Goal: Transaction & Acquisition: Download file/media

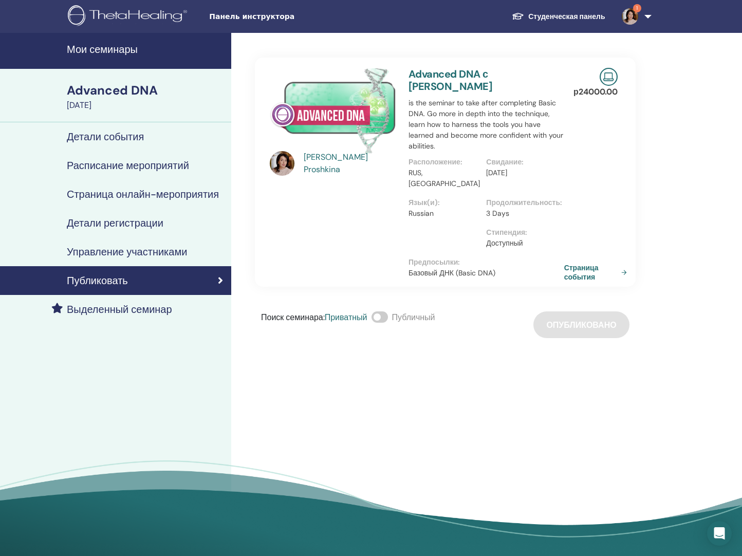
click at [551, 15] on link "Студенческая панель" at bounding box center [557, 16] width 109 height 19
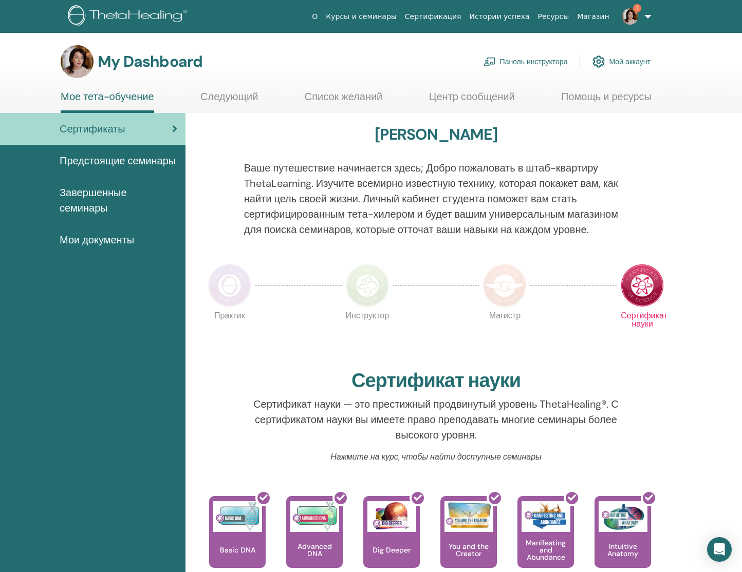
click at [77, 196] on span "Завершенные семинары" at bounding box center [119, 200] width 118 height 31
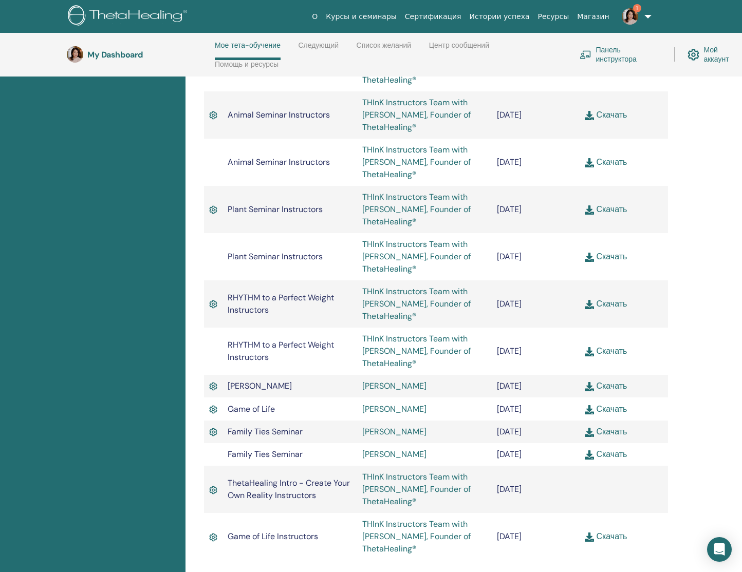
scroll to position [1968, 0]
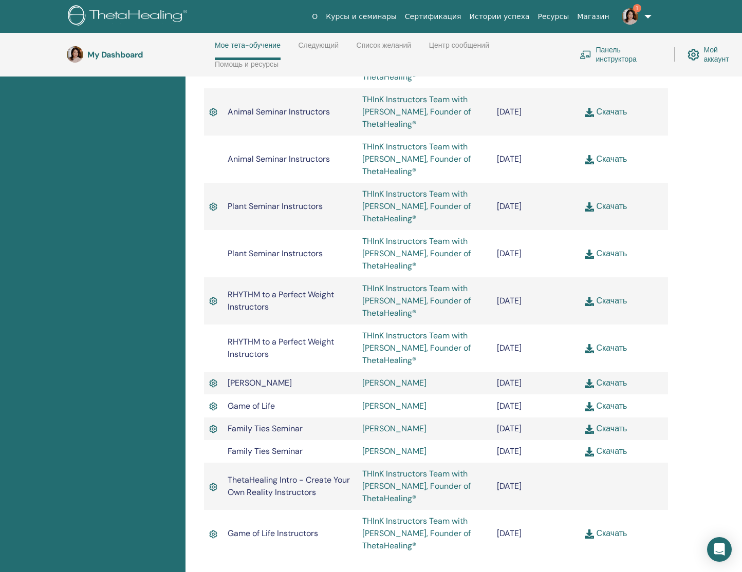
click at [214, 423] on img at bounding box center [213, 429] width 8 height 12
click at [604, 423] on link "Скачать" at bounding box center [606, 428] width 42 height 11
click at [610, 446] on link "Скачать" at bounding box center [606, 451] width 42 height 11
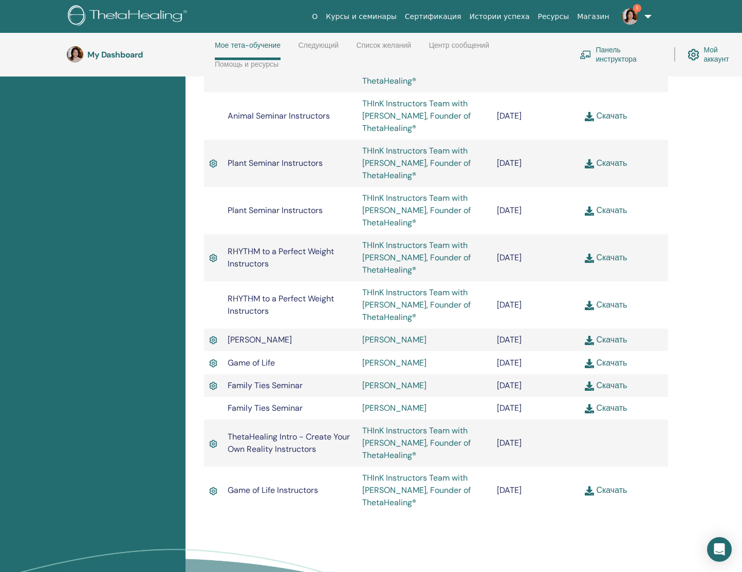
scroll to position [2009, 0]
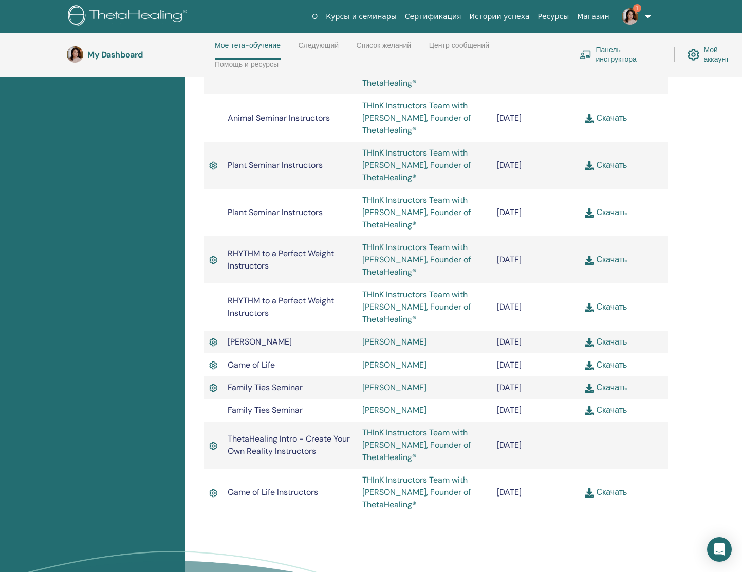
click at [611, 487] on link "Скачать" at bounding box center [606, 492] width 42 height 11
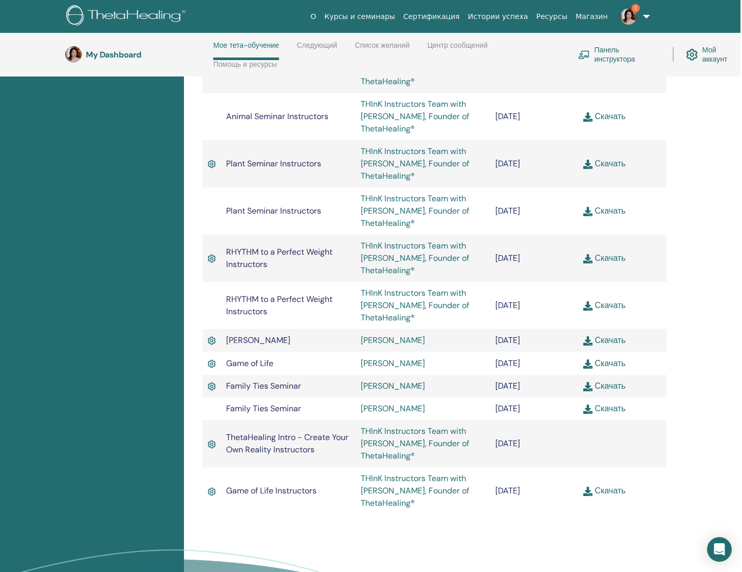
scroll to position [2010, 2]
click at [613, 359] on link "Скачать" at bounding box center [603, 364] width 42 height 11
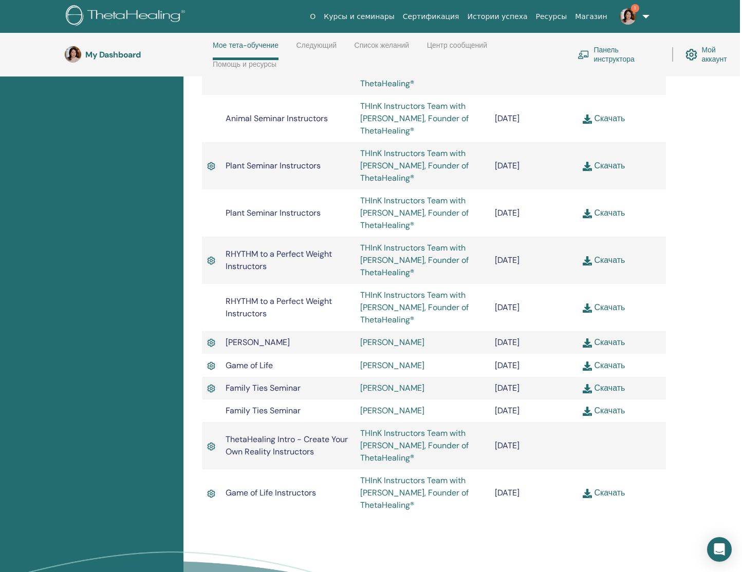
click at [606, 337] on link "Скачать" at bounding box center [603, 342] width 42 height 11
click at [606, 303] on link "Скачать" at bounding box center [603, 308] width 42 height 11
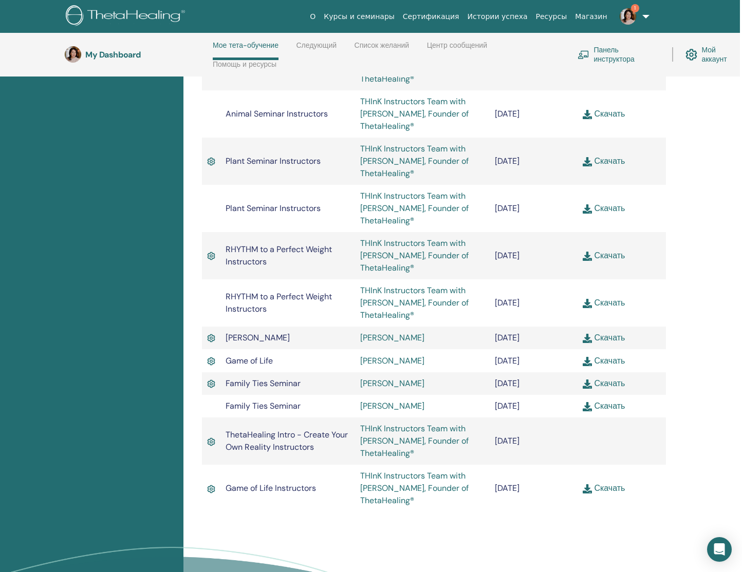
scroll to position [2014, 3]
click at [606, 250] on link "Скачать" at bounding box center [603, 255] width 42 height 11
click at [608, 202] on link "Скачать" at bounding box center [603, 207] width 42 height 11
click at [609, 155] on link "Скачать" at bounding box center [603, 160] width 42 height 11
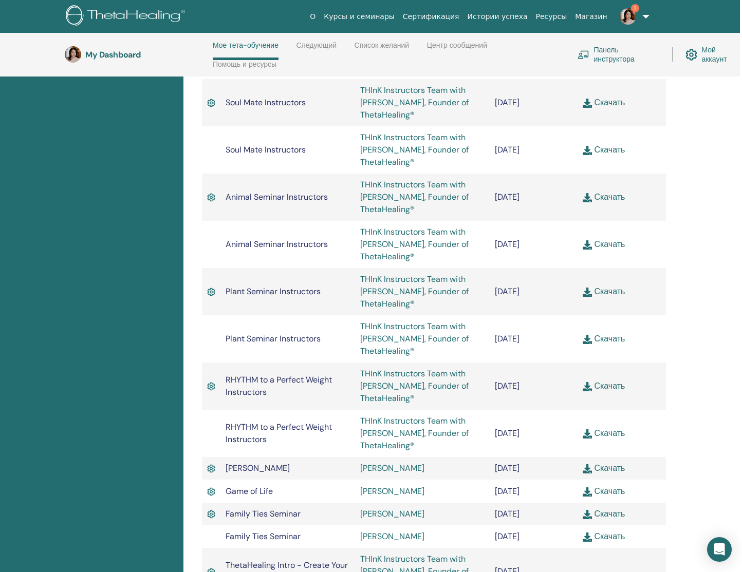
scroll to position [1874, 2]
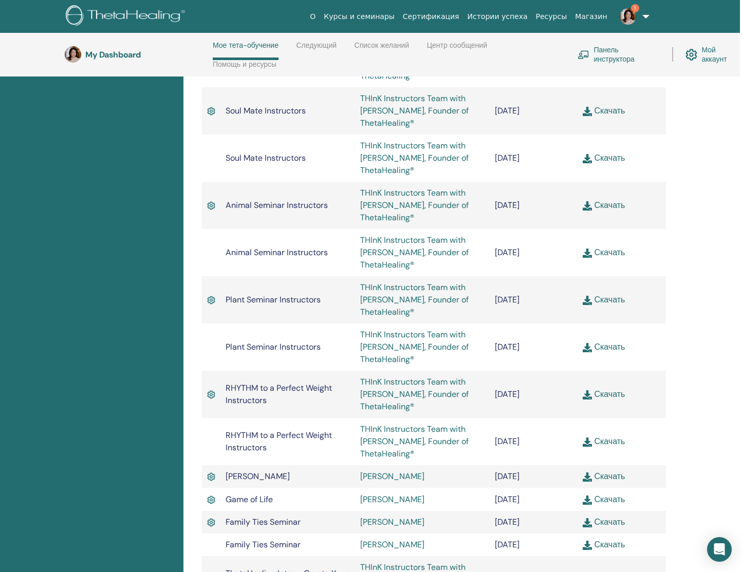
click at [607, 247] on link "Скачать" at bounding box center [603, 252] width 42 height 11
click at [607, 200] on link "Скачать" at bounding box center [603, 205] width 42 height 11
click at [606, 153] on link "Скачать" at bounding box center [603, 158] width 42 height 11
click at [606, 105] on link "Скачать" at bounding box center [603, 110] width 42 height 11
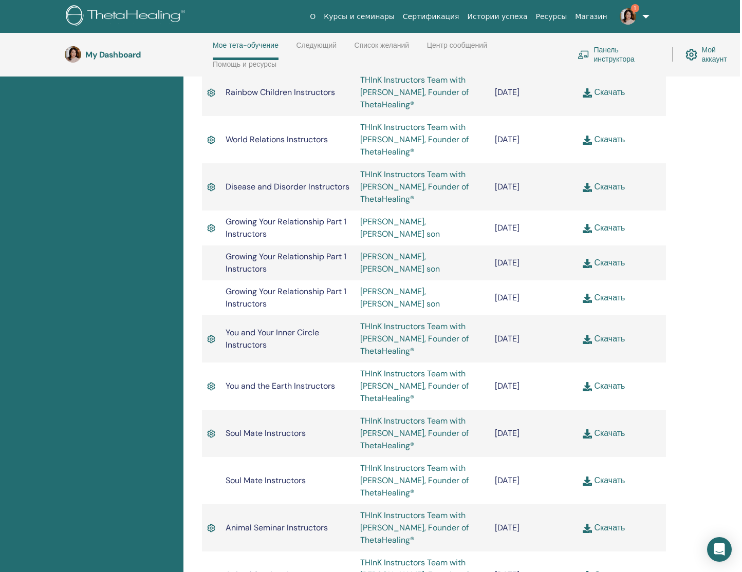
scroll to position [1532, 2]
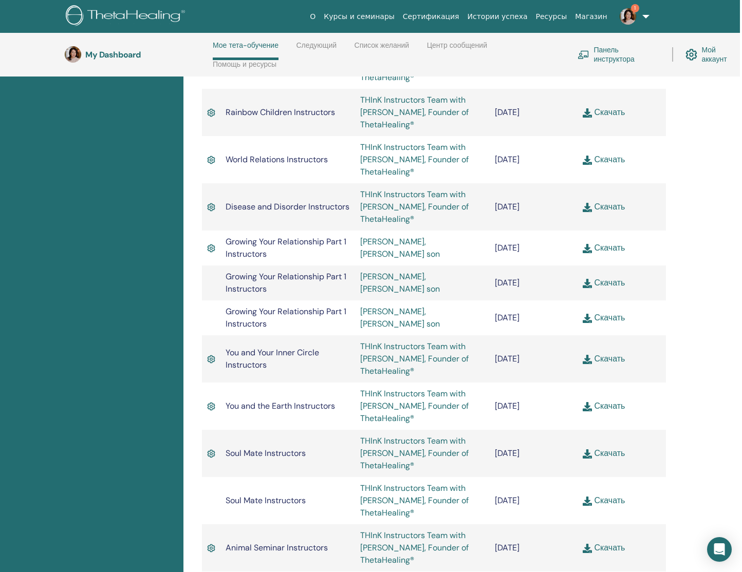
click at [609, 401] on link "Скачать" at bounding box center [603, 406] width 42 height 11
click at [610, 353] on link "Скачать" at bounding box center [603, 358] width 42 height 11
click at [606, 312] on link "Скачать" at bounding box center [603, 317] width 42 height 11
click at [603, 277] on link "Скачать" at bounding box center [603, 282] width 42 height 11
click at [602, 242] on link "Скачать" at bounding box center [603, 247] width 42 height 11
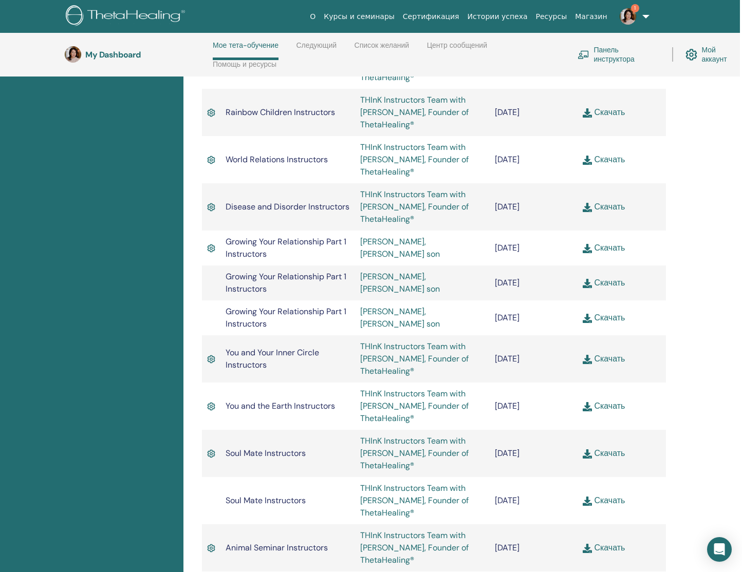
click at [603, 201] on link "Скачать" at bounding box center [603, 206] width 42 height 11
click at [604, 154] on link "Скачать" at bounding box center [603, 159] width 42 height 11
click at [605, 107] on link "Скачать" at bounding box center [603, 112] width 42 height 11
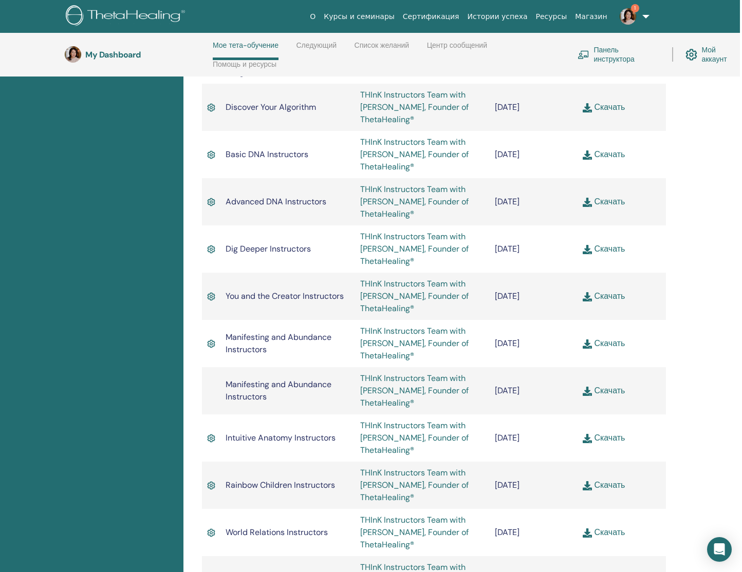
scroll to position [1154, 2]
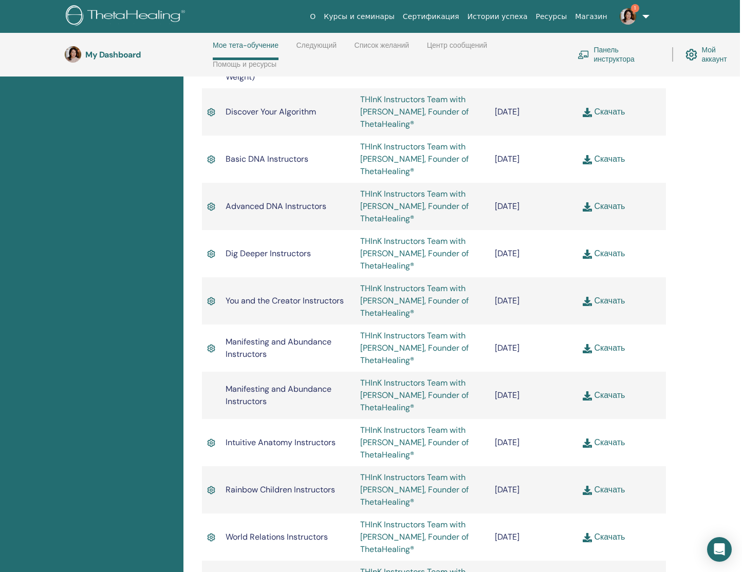
click at [609, 437] on link "Скачать" at bounding box center [603, 442] width 42 height 11
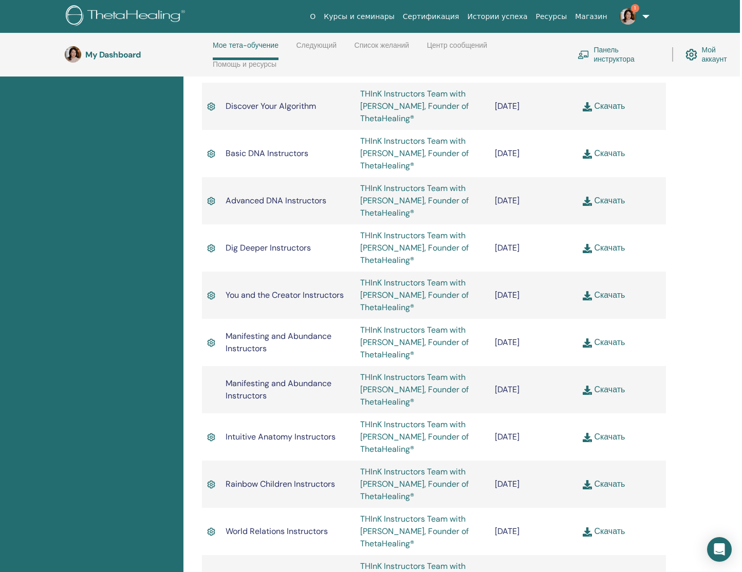
click at [606, 384] on link "Скачать" at bounding box center [603, 389] width 42 height 11
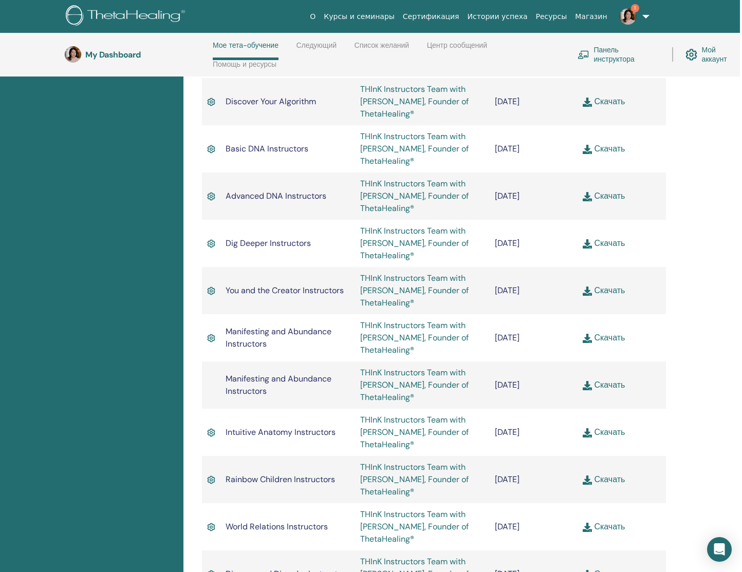
click at [602, 332] on link "Скачать" at bounding box center [603, 337] width 42 height 11
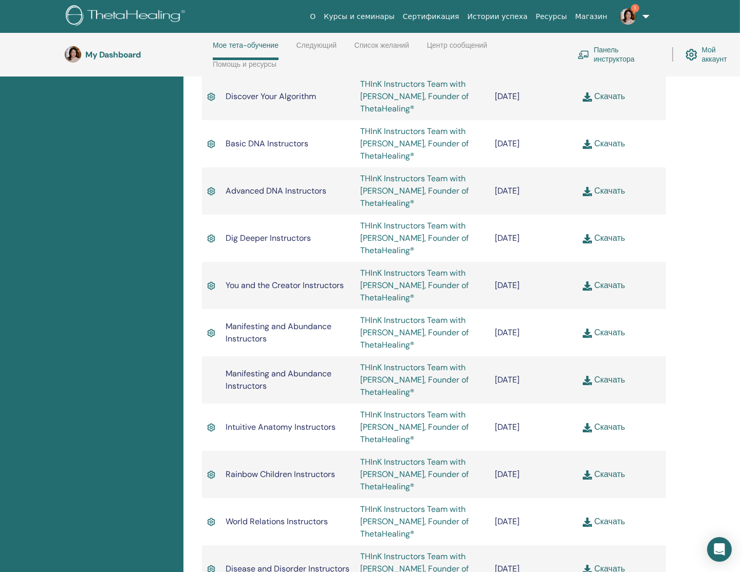
click at [603, 280] on link "Скачать" at bounding box center [603, 285] width 42 height 11
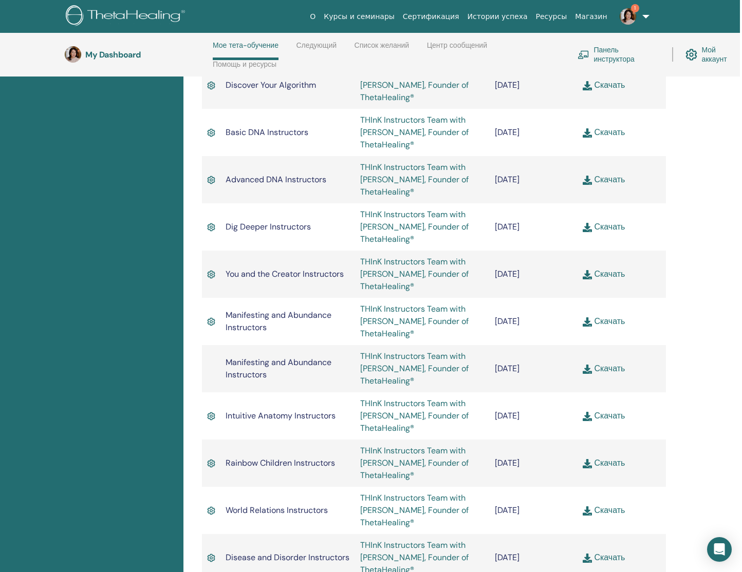
scroll to position [1183, 2]
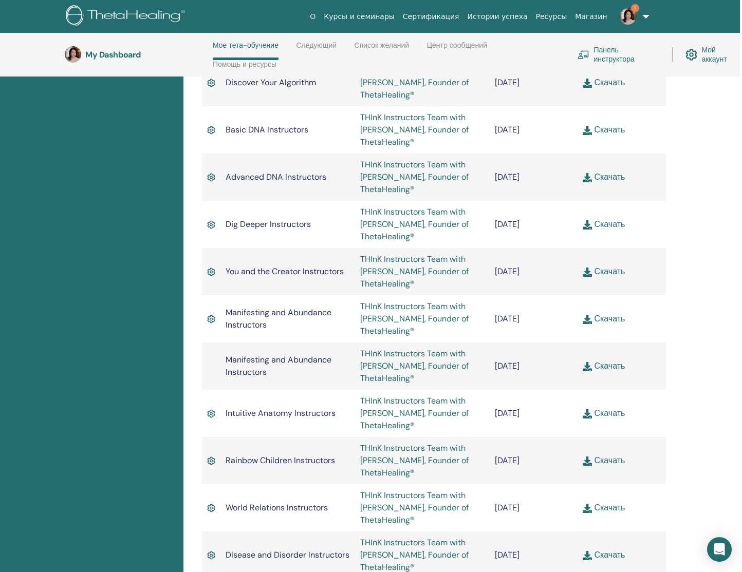
click at [604, 219] on link "Скачать" at bounding box center [603, 224] width 42 height 11
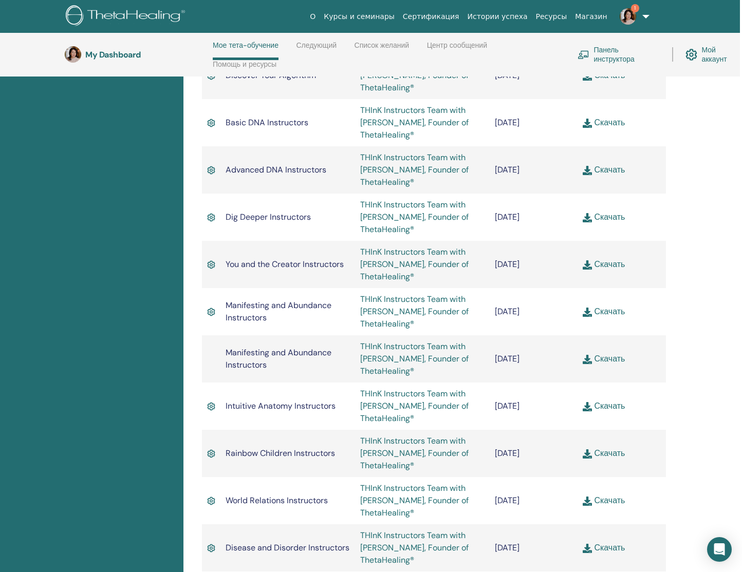
click at [601, 160] on td "Скачать" at bounding box center [621, 169] width 88 height 47
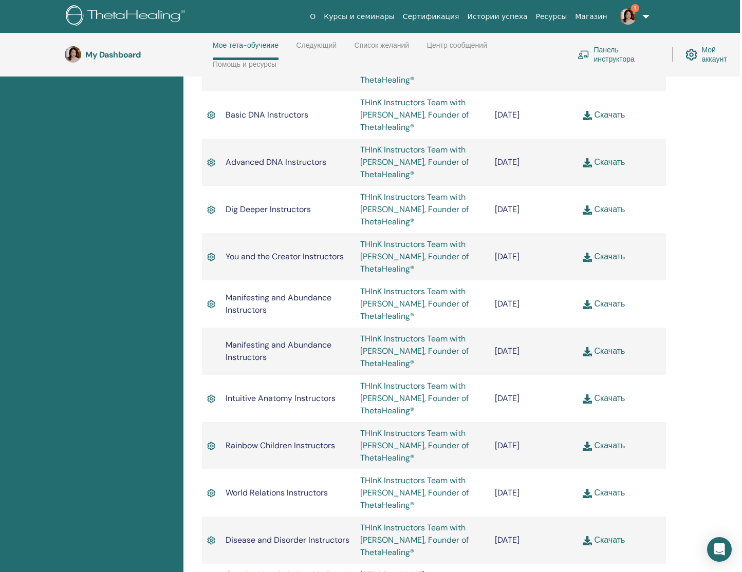
scroll to position [1202, 2]
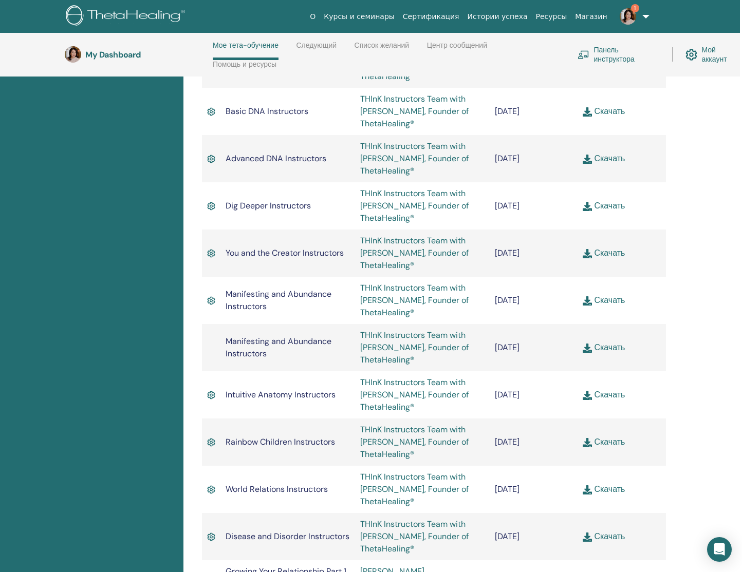
click at [607, 153] on link "Скачать" at bounding box center [603, 158] width 42 height 11
click at [604, 107] on link "Скачать" at bounding box center [603, 112] width 42 height 11
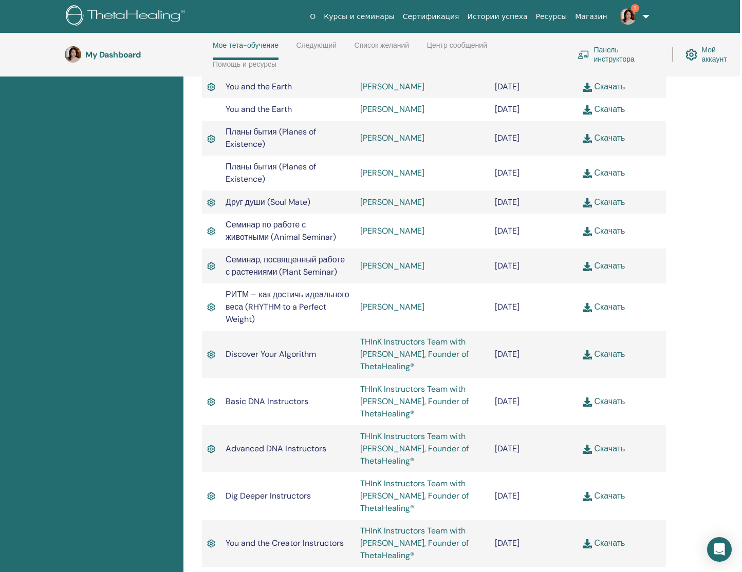
scroll to position [912, 3]
click at [609, 396] on link "Скачать" at bounding box center [603, 401] width 42 height 11
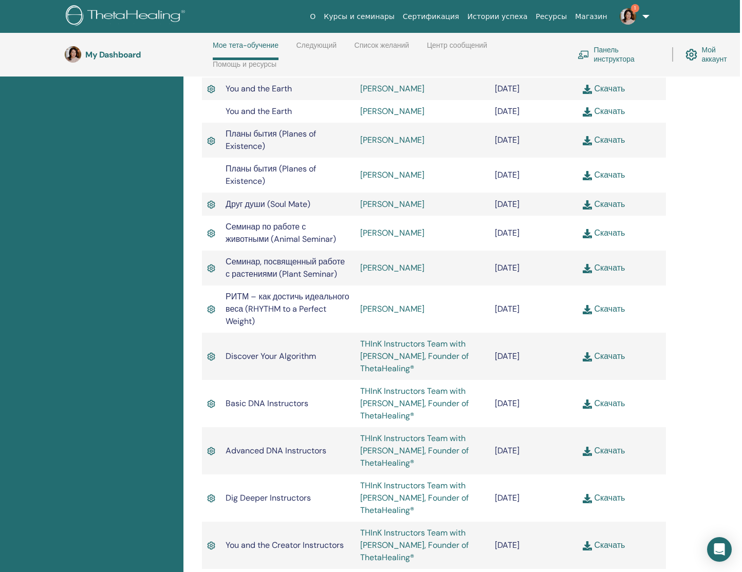
scroll to position [909, 3]
click at [609, 351] on link "Скачать" at bounding box center [603, 356] width 42 height 11
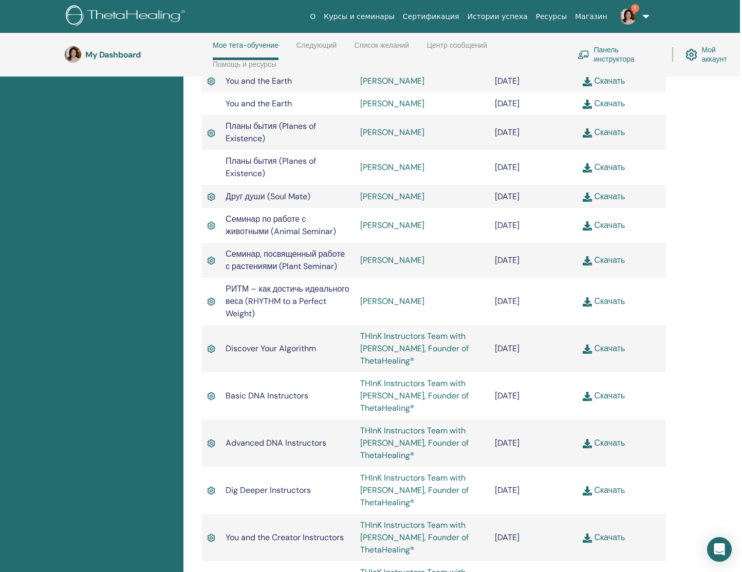
scroll to position [916, 3]
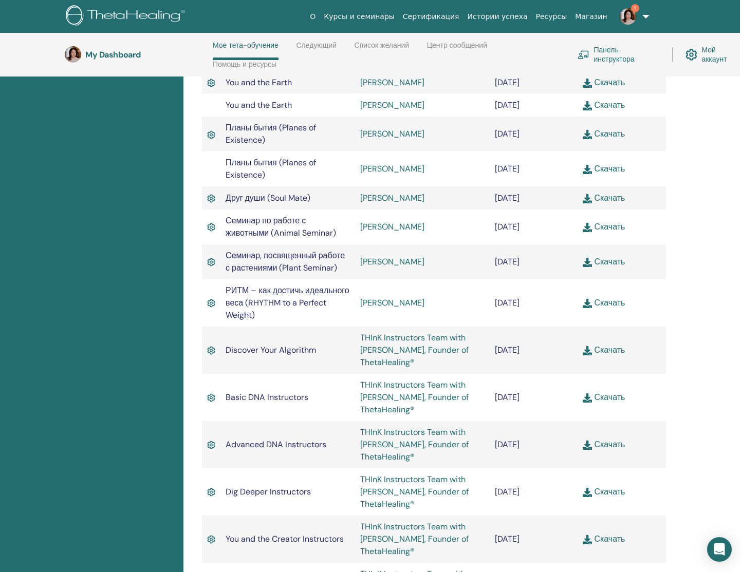
click at [604, 297] on link "Скачать" at bounding box center [603, 302] width 42 height 11
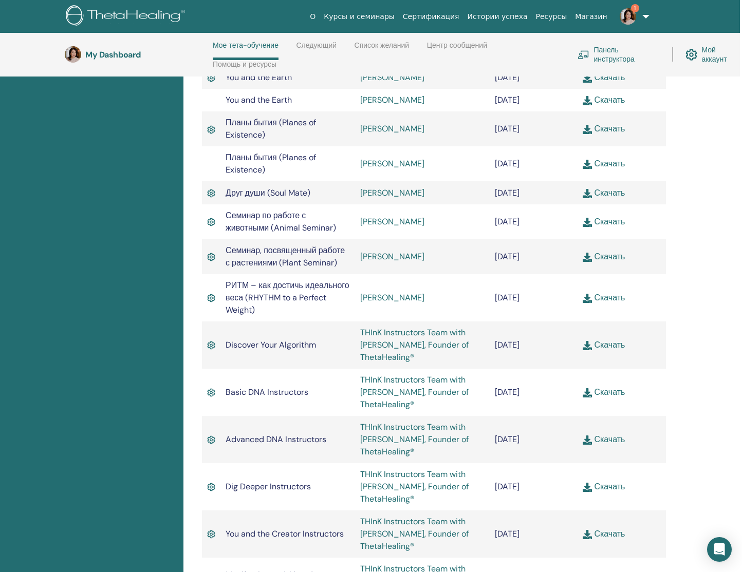
click at [607, 251] on link "Скачать" at bounding box center [603, 256] width 42 height 11
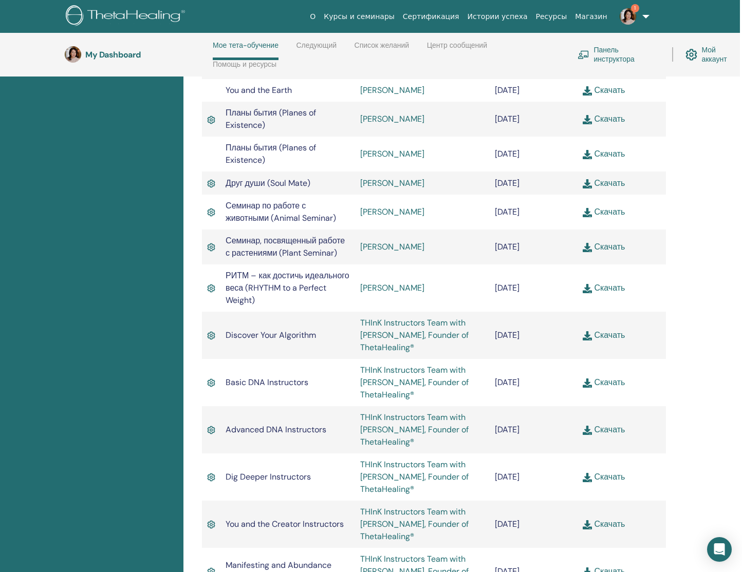
click at [606, 206] on link "Скачать" at bounding box center [603, 211] width 42 height 11
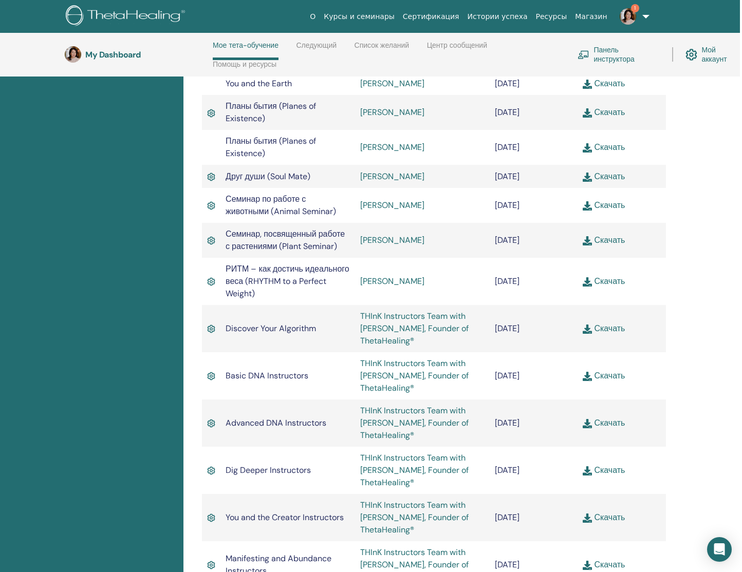
click at [605, 171] on link "Скачать" at bounding box center [603, 176] width 42 height 11
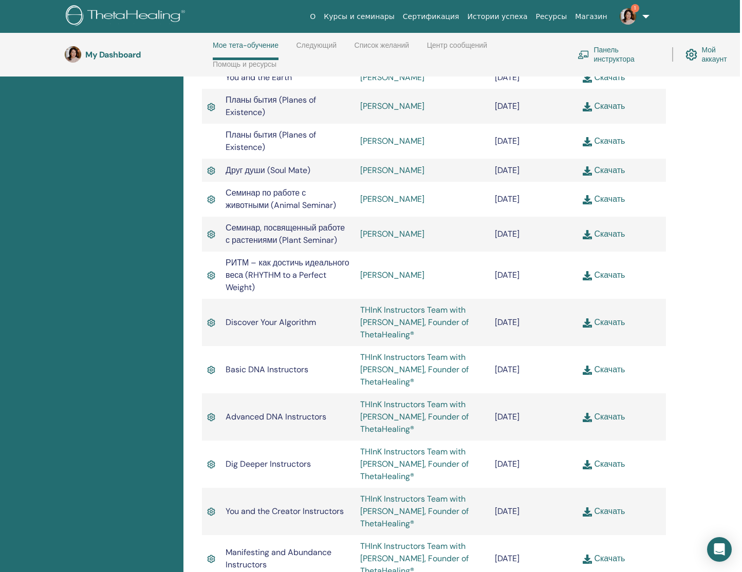
click at [605, 136] on link "Скачать" at bounding box center [603, 141] width 42 height 11
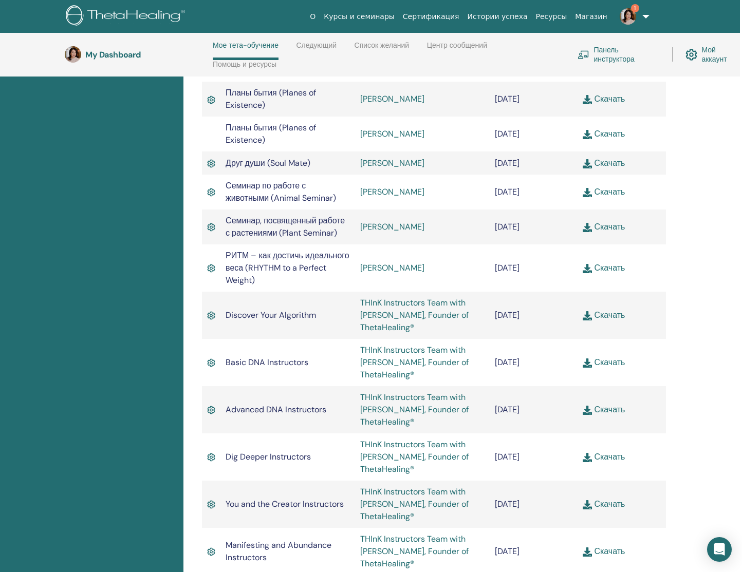
click at [607, 93] on link "Скачать" at bounding box center [603, 98] width 42 height 11
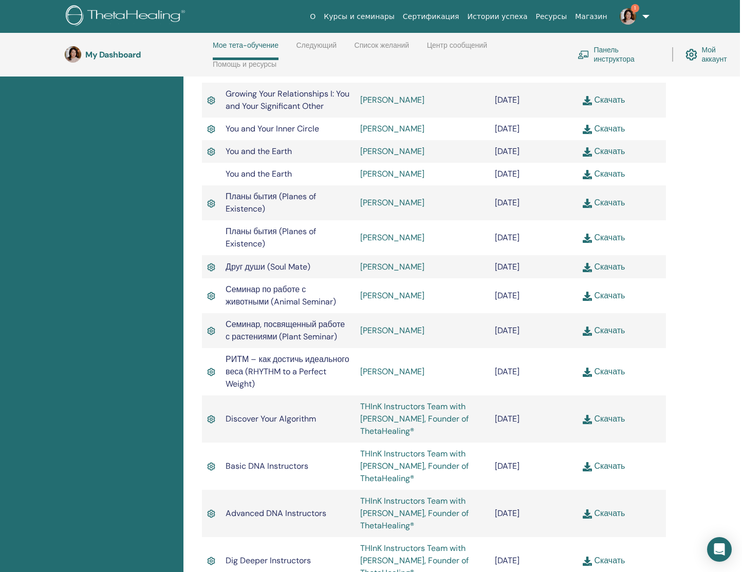
scroll to position [791, 2]
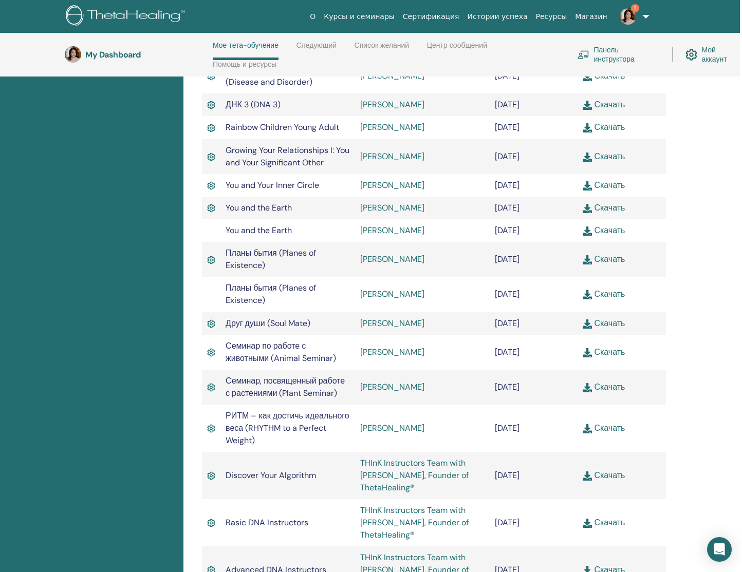
click at [612, 225] on link "Скачать" at bounding box center [603, 230] width 42 height 11
click at [611, 202] on link "Скачать" at bounding box center [603, 207] width 42 height 11
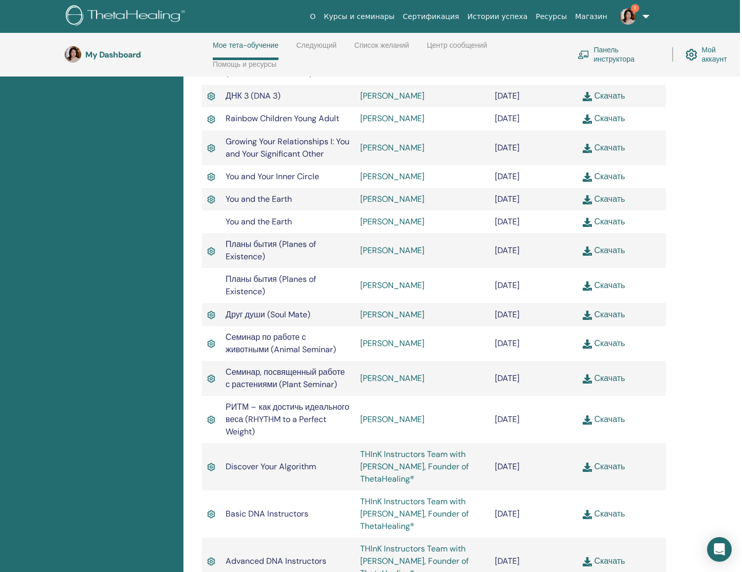
scroll to position [801, 2]
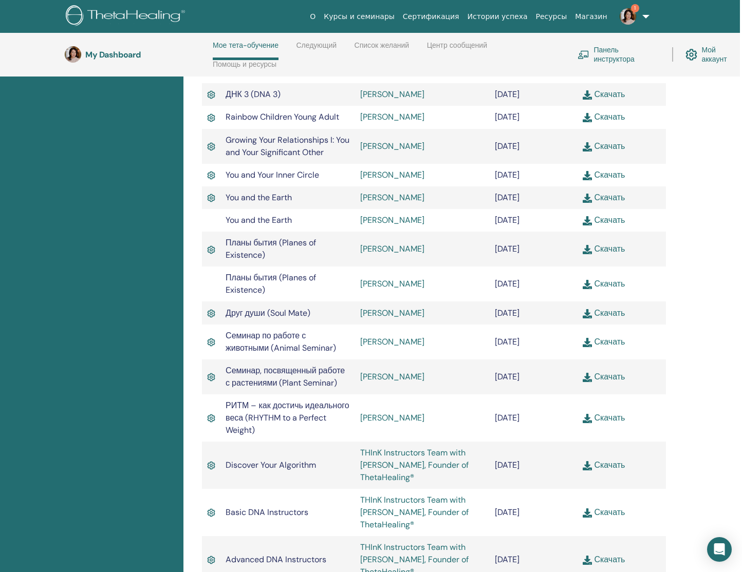
click at [609, 192] on link "Скачать" at bounding box center [603, 197] width 42 height 11
click at [605, 168] on link "Скачать" at bounding box center [603, 173] width 42 height 11
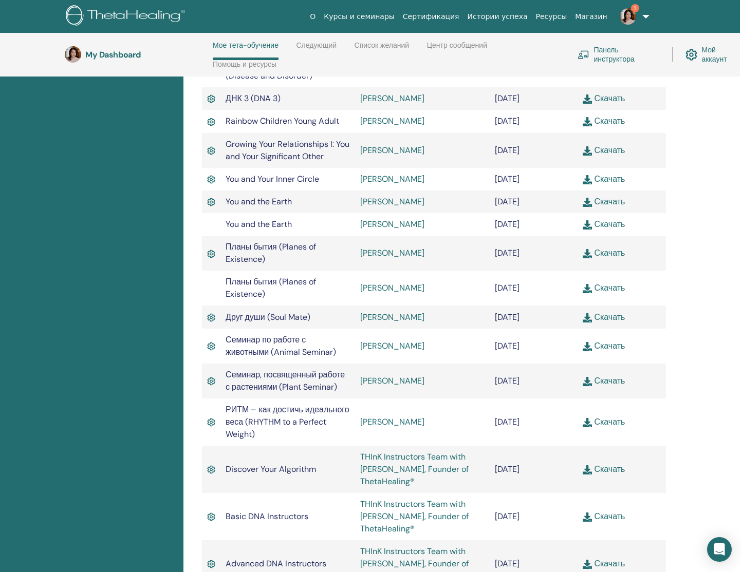
scroll to position [797, 2]
click at [606, 144] on link "Скачать" at bounding box center [603, 149] width 42 height 11
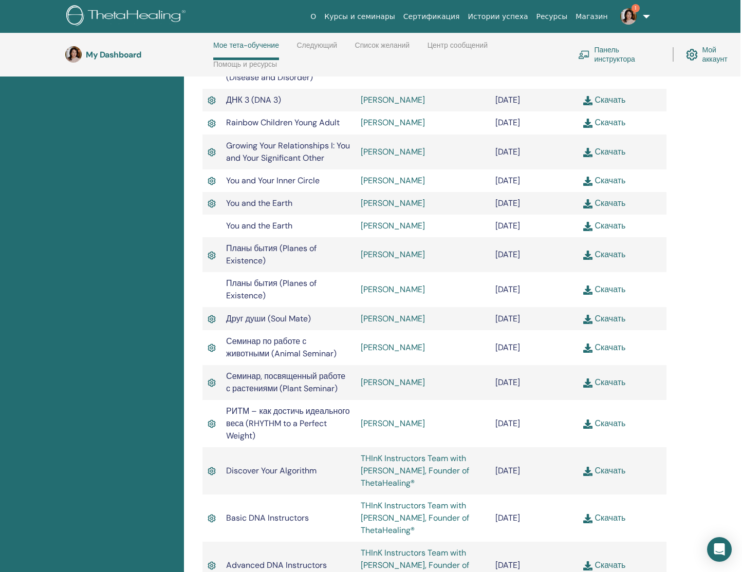
click at [606, 117] on link "Скачать" at bounding box center [604, 122] width 42 height 11
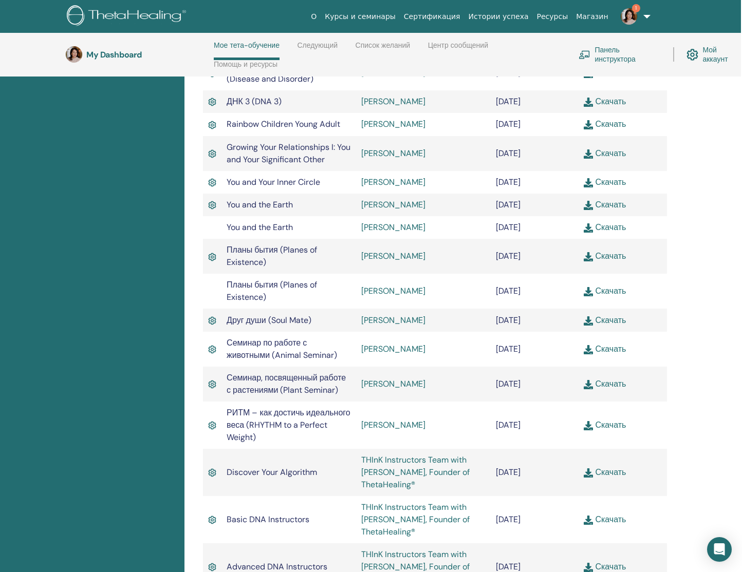
click at [608, 96] on link "Скачать" at bounding box center [605, 101] width 42 height 11
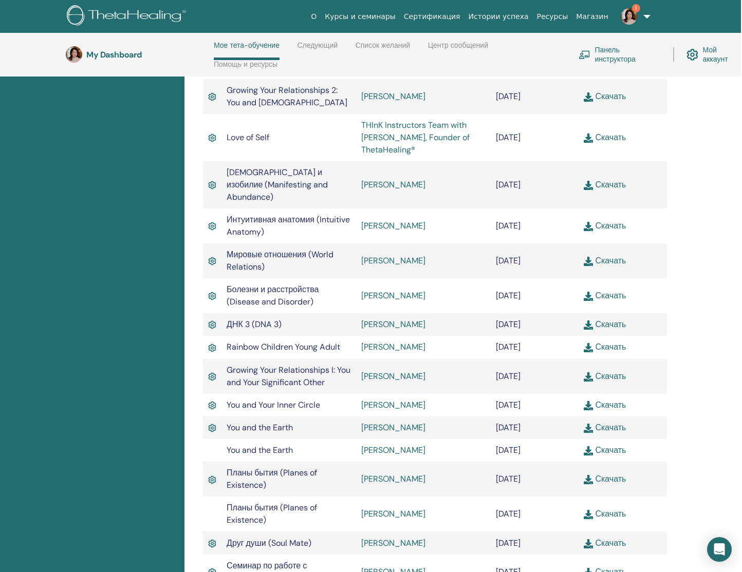
scroll to position [570, 1]
click at [606, 291] on link "Скачать" at bounding box center [605, 296] width 42 height 11
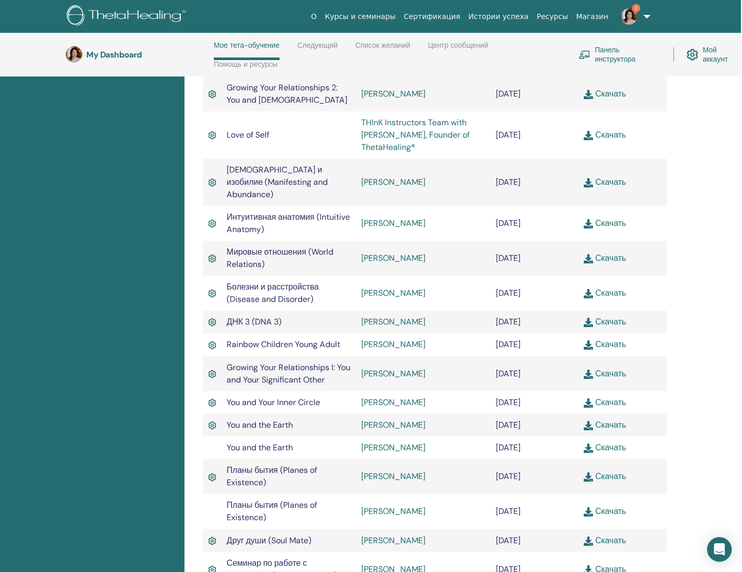
scroll to position [574, 1]
click at [607, 252] on link "Скачать" at bounding box center [605, 257] width 42 height 11
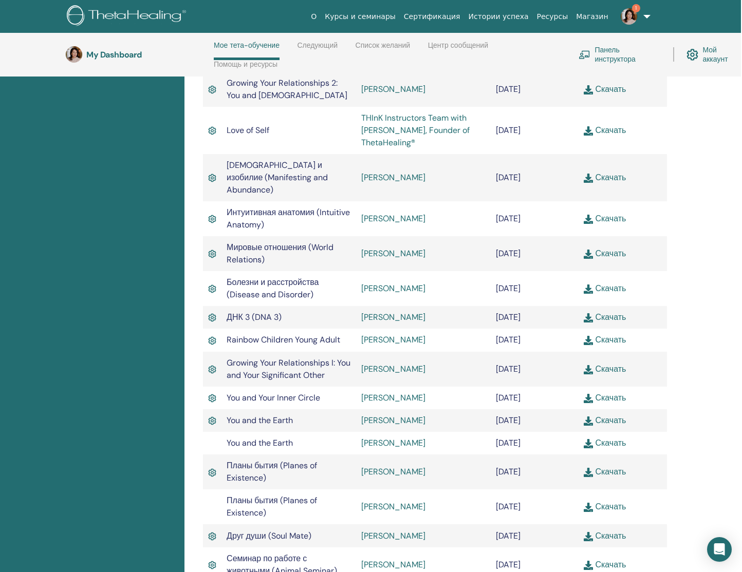
click at [608, 213] on link "Скачать" at bounding box center [605, 218] width 42 height 11
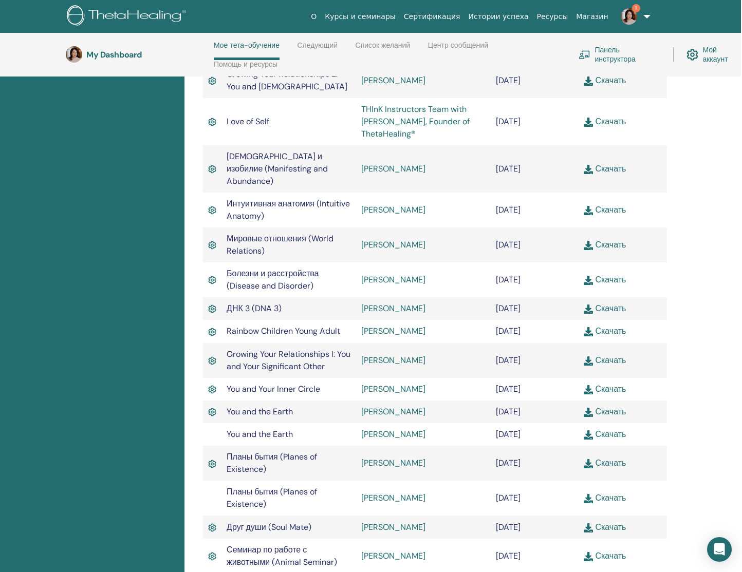
scroll to position [588, 2]
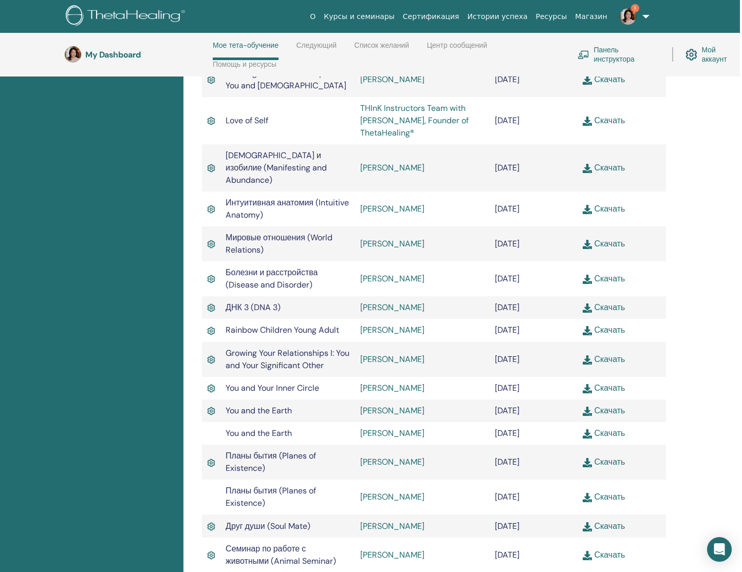
click at [608, 162] on link "Скачать" at bounding box center [603, 167] width 42 height 11
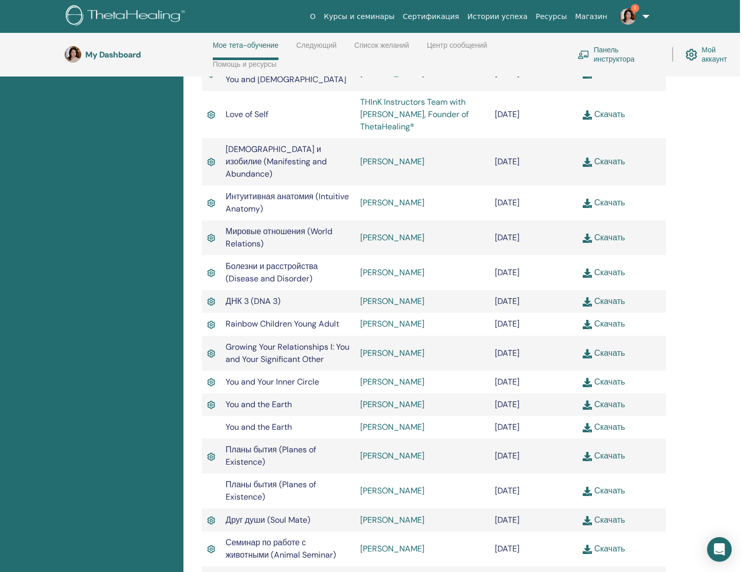
click at [606, 114] on link "Скачать" at bounding box center [603, 114] width 42 height 11
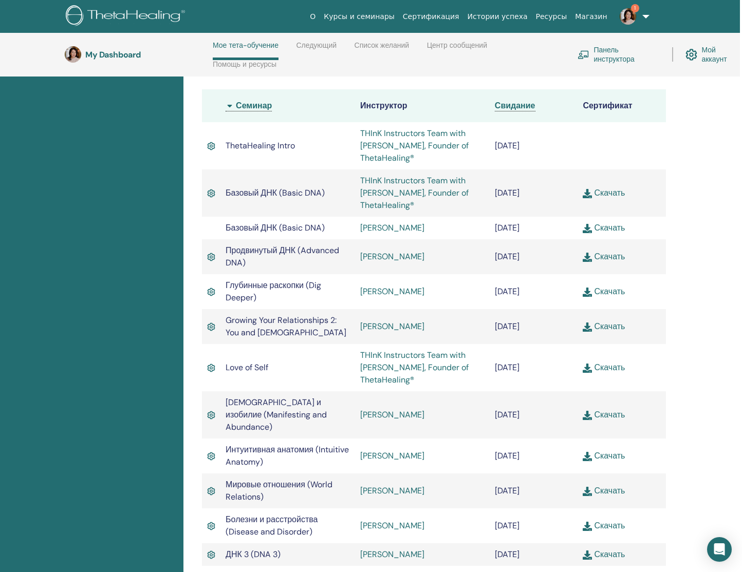
scroll to position [329, 2]
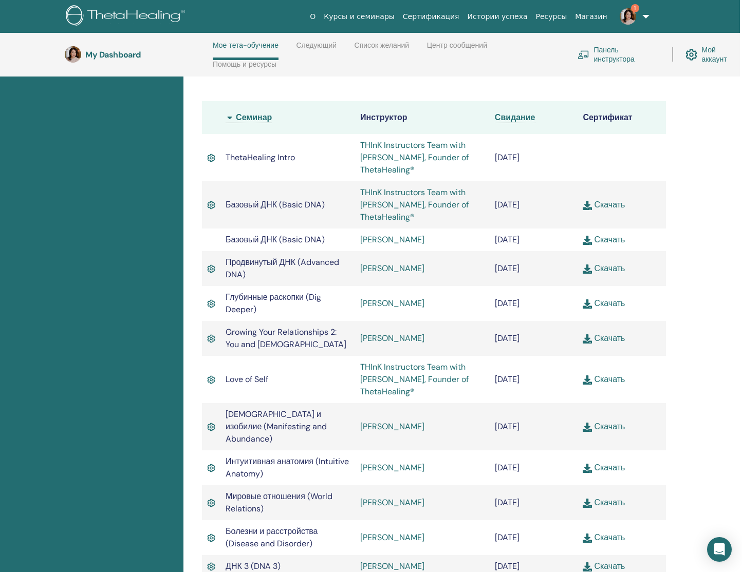
click at [616, 337] on link "Скачать" at bounding box center [603, 338] width 42 height 11
click at [607, 303] on link "Скачать" at bounding box center [603, 303] width 42 height 11
click at [607, 268] on link "Скачать" at bounding box center [603, 268] width 42 height 11
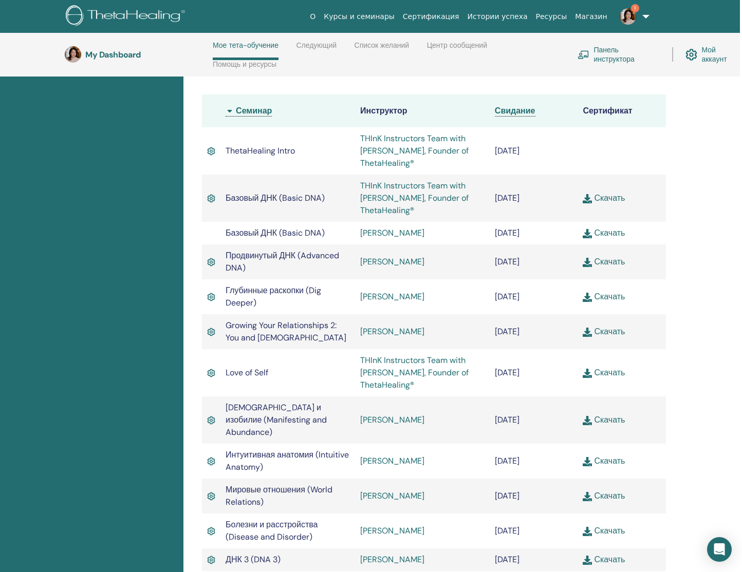
scroll to position [336, 2]
click at [608, 234] on link "Скачать" at bounding box center [603, 232] width 42 height 11
click at [609, 196] on link "Скачать" at bounding box center [603, 197] width 42 height 11
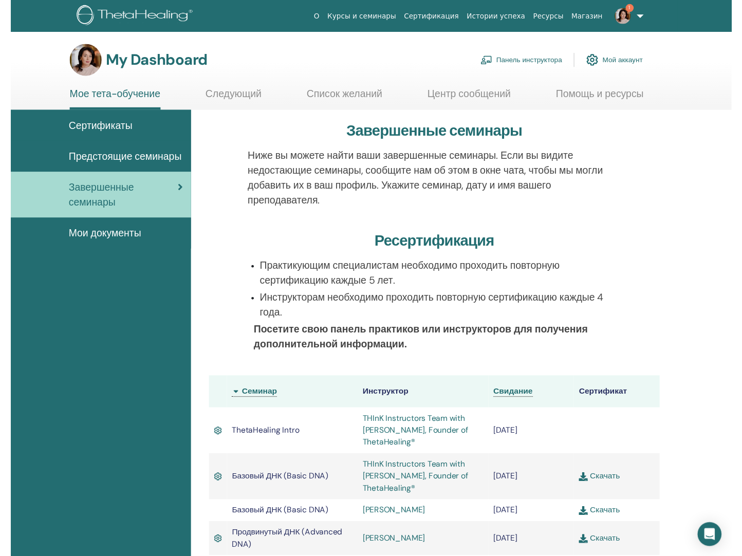
scroll to position [0, 0]
